Goal: Transaction & Acquisition: Purchase product/service

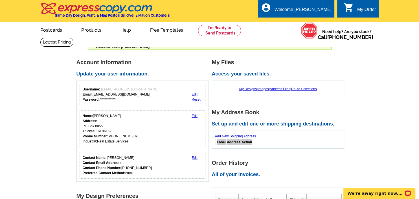
click at [234, 136] on link "Add New Shipping Address" at bounding box center [235, 136] width 41 height 4
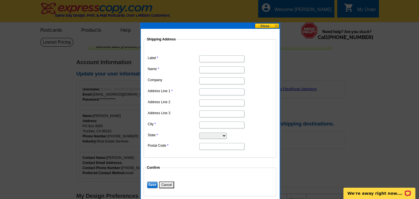
click at [205, 57] on input "Label" at bounding box center [221, 58] width 45 height 7
drag, startPoint x: 229, startPoint y: 58, endPoint x: 193, endPoint y: 59, distance: 35.6
click at [199, 59] on input "Allyson Raber" at bounding box center [221, 58] width 45 height 7
type input "Allyson Raber"
click at [222, 69] on input "Name" at bounding box center [221, 69] width 45 height 7
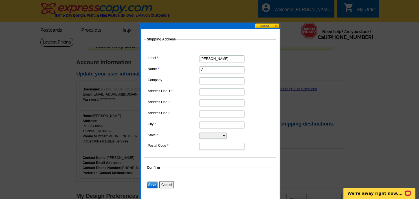
type input "V"
drag, startPoint x: 225, startPoint y: 58, endPoint x: 187, endPoint y: 59, distance: 38.1
click at [199, 59] on input "Allyson Raber" at bounding box center [221, 58] width 45 height 7
type input "X"
drag, startPoint x: 217, startPoint y: 58, endPoint x: 190, endPoint y: 60, distance: 26.6
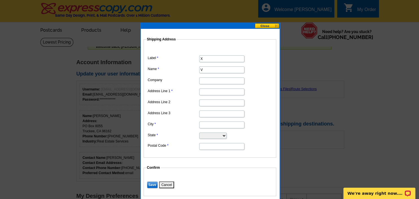
click at [199, 60] on input "X" at bounding box center [221, 58] width 45 height 7
drag, startPoint x: 196, startPoint y: 60, endPoint x: 189, endPoint y: 62, distance: 7.8
click at [199, 62] on input "X" at bounding box center [221, 58] width 45 height 7
click at [204, 69] on input "V" at bounding box center [221, 69] width 45 height 7
type input "Allyson Raber"
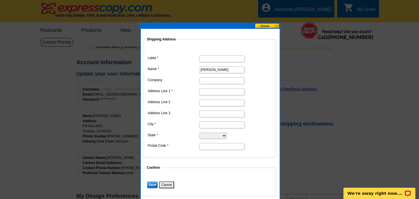
click at [210, 93] on input "Address Line 1" at bounding box center [221, 91] width 45 height 7
type input "14936 Royal Way"
click at [213, 126] on input "City" at bounding box center [221, 124] width 45 height 7
type input "Truckee"
select select "CA"
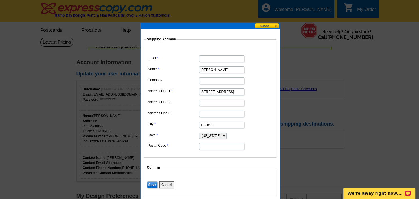
click option "California" at bounding box center [0, 0] width 0 height 0
click at [225, 145] on input "Postal Code" at bounding box center [221, 146] width 45 height 7
type input "96161"
click at [153, 184] on input "Save" at bounding box center [152, 184] width 11 height 7
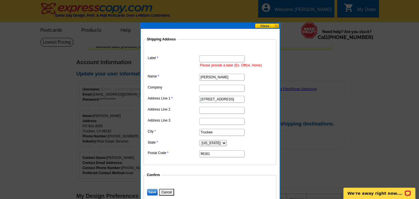
click at [227, 59] on input "Label" at bounding box center [221, 58] width 45 height 7
type input "H"
type input "Home"
click at [152, 189] on input "Save" at bounding box center [152, 192] width 11 height 7
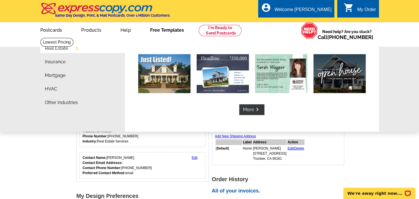
click at [164, 31] on link "Free Templates" at bounding box center [167, 29] width 52 height 13
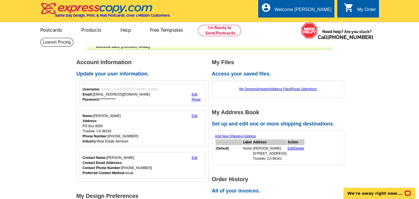
click at [163, 30] on link "Free Templates" at bounding box center [166, 29] width 51 height 13
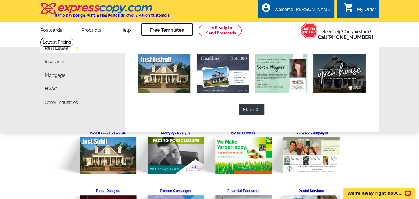
click at [163, 30] on link "Free Templates" at bounding box center [167, 29] width 52 height 13
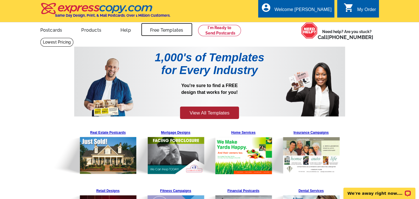
click at [163, 30] on link "Free Templates" at bounding box center [166, 29] width 51 height 13
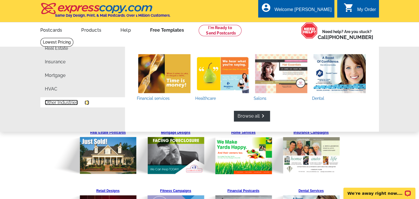
click at [58, 104] on link "Other Industries" at bounding box center [61, 102] width 33 height 5
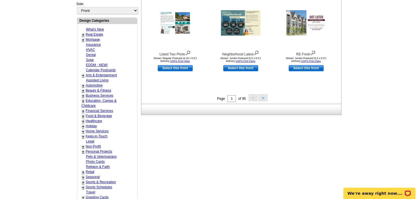
scroll to position [244, 0]
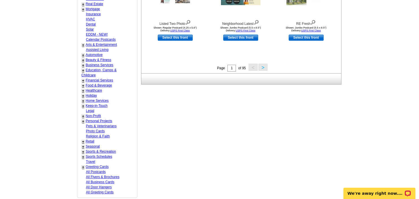
click at [94, 144] on link "Seasonal" at bounding box center [93, 146] width 14 height 4
select select "816"
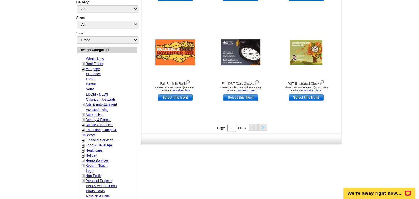
scroll to position [205, 0]
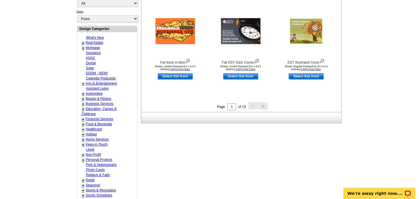
click at [266, 106] on button ">" at bounding box center [263, 105] width 9 height 7
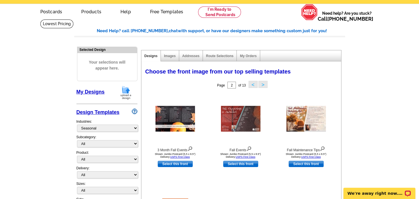
scroll to position [0, 0]
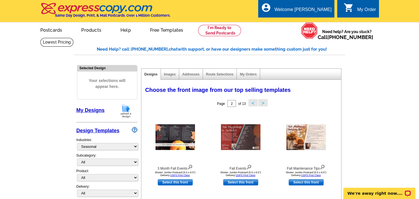
click at [134, 130] on img at bounding box center [135, 130] width 6 height 6
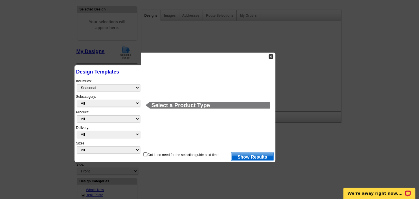
scroll to position [106, 0]
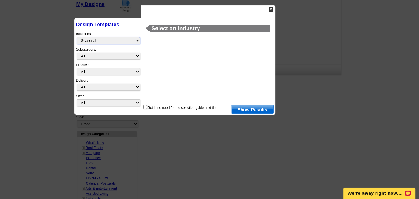
click at [77, 37] on select "What's New Real Estate Mortgage Insurance HVAC Dental Solar EDDM - NEW! Calenda…" at bounding box center [108, 40] width 63 height 7
click at [53, 60] on div at bounding box center [209, 99] width 419 height 199
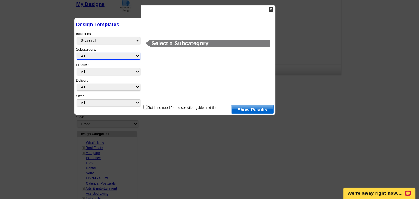
click at [77, 52] on select "All Graduation Back to School Fall Winter Spring Summer" at bounding box center [108, 55] width 63 height 7
select select "821"
click option "Winter" at bounding box center [0, 0] width 0 height 0
click at [111, 54] on select "All Graduation Back to School Fall Winter Spring Summer" at bounding box center [108, 55] width 63 height 7
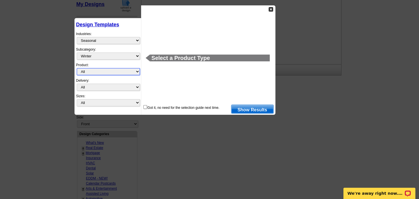
click at [77, 68] on select "All Postcards Letters and flyers Business Cards Door Hangers Greeting Cards" at bounding box center [108, 71] width 63 height 7
select select "1"
click option "Postcards" at bounding box center [0, 0] width 0 height 0
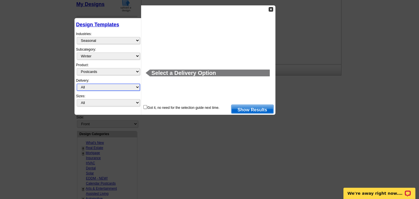
click at [77, 84] on select "All First Class Mail Shipped to Me EDDM Save 66% on Postage" at bounding box center [108, 87] width 63 height 7
click at [106, 84] on select "All First Class Mail Shipped to Me EDDM Save 66% on Postage" at bounding box center [108, 87] width 63 height 7
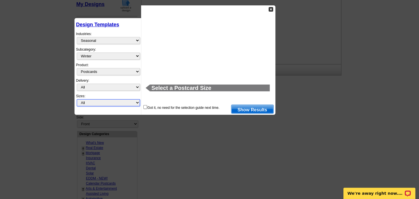
click at [77, 99] on select "All Jumbo Postcard (5.5" x 8.5") Regular Postcard (4.25" x 5.6") Panoramic Post…" at bounding box center [108, 102] width 63 height 7
click at [105, 99] on select "All Jumbo Postcard (5.5" x 8.5") Regular Postcard (4.25" x 5.6") Panoramic Post…" at bounding box center [108, 102] width 63 height 7
click at [248, 109] on link "Show Results" at bounding box center [252, 108] width 43 height 9
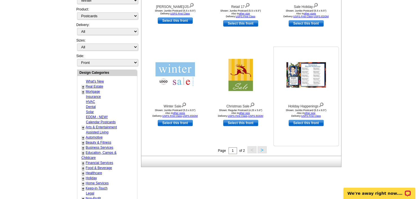
scroll to position [175, 0]
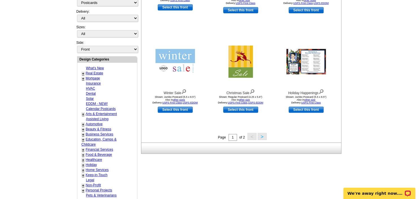
click at [265, 138] on button ">" at bounding box center [262, 136] width 9 height 7
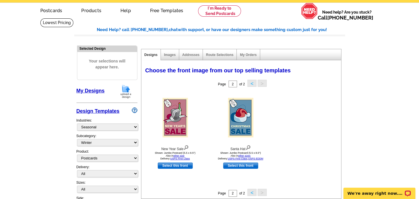
scroll to position [0, 0]
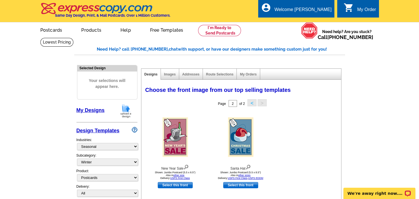
click at [136, 130] on img at bounding box center [135, 130] width 6 height 6
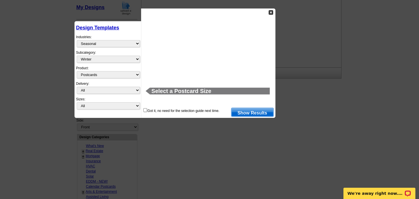
scroll to position [106, 0]
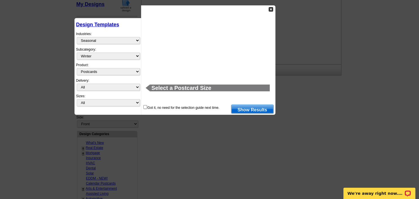
click at [269, 8] on img at bounding box center [271, 9] width 5 height 5
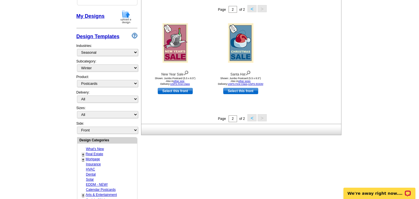
click at [128, 11] on div "Selected Design Your selections will appear here. My Designs Design Templates I…" at bounding box center [107, 161] width 64 height 386
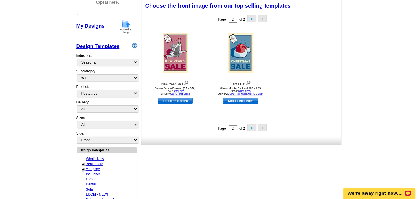
scroll to position [83, 0]
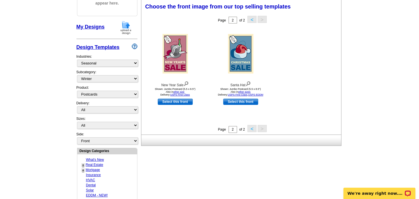
click at [127, 29] on img at bounding box center [126, 27] width 15 height 14
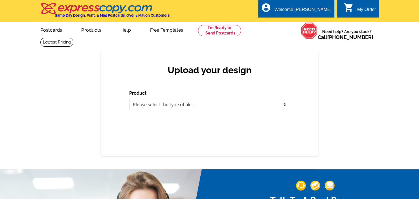
click at [129, 99] on select "Please select the type of file... Postcards Business Cards Letters and flyers G…" at bounding box center [209, 104] width 161 height 11
select select "1"
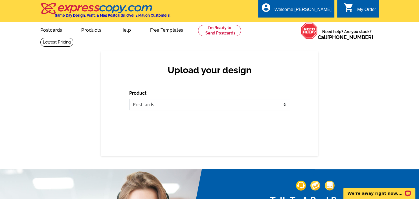
click option "Postcards" at bounding box center [0, 0] width 0 height 0
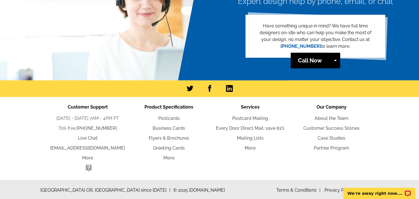
scroll to position [255, 0]
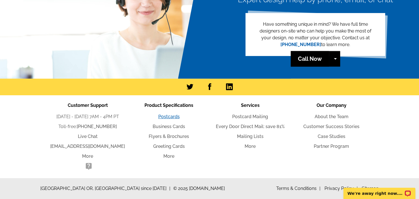
click at [173, 115] on link "Postcards" at bounding box center [168, 116] width 21 height 5
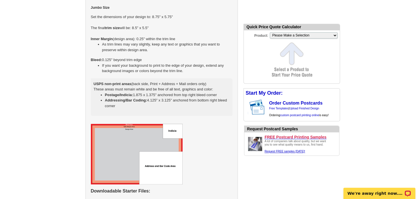
scroll to position [579, 0]
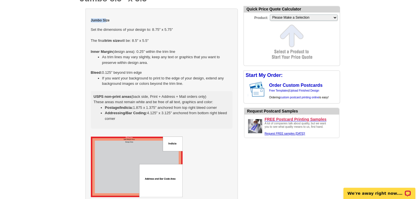
drag, startPoint x: 80, startPoint y: 11, endPoint x: 106, endPoint y: 10, distance: 25.4
